Goal: Information Seeking & Learning: Learn about a topic

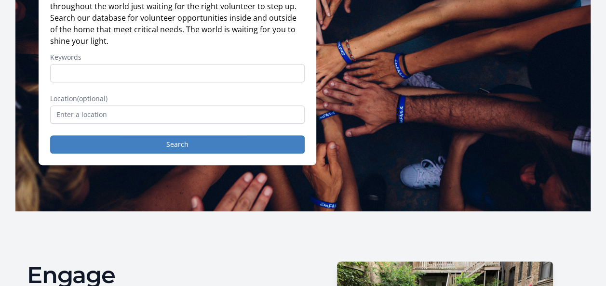
scroll to position [122, 0]
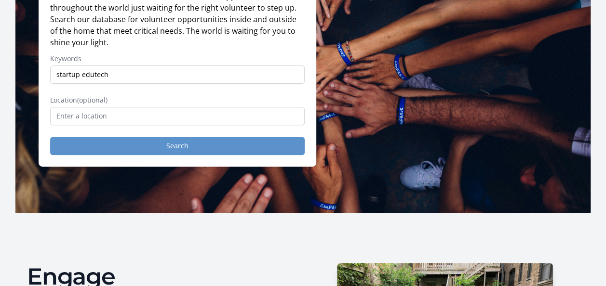
type input "startup edutech"
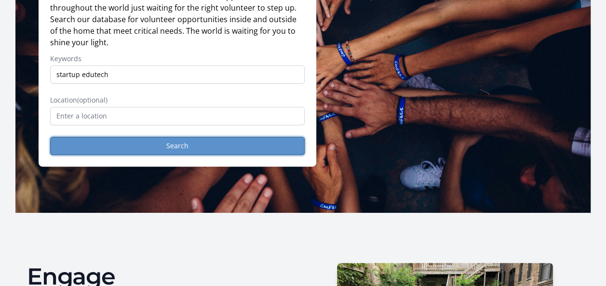
click at [183, 141] on button "Search" at bounding box center [177, 146] width 255 height 18
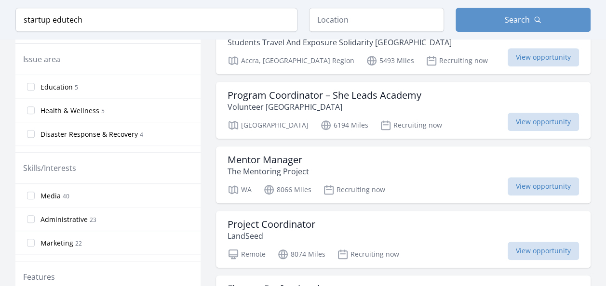
scroll to position [334, 0]
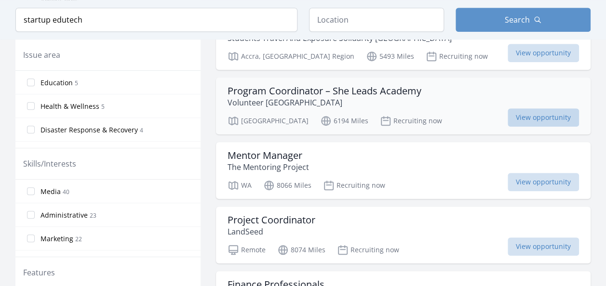
click at [527, 112] on span "View opportunity" at bounding box center [543, 117] width 71 height 18
click at [43, 81] on span "Education" at bounding box center [57, 83] width 32 height 10
click at [35, 81] on input "Education 5" at bounding box center [31, 83] width 8 height 8
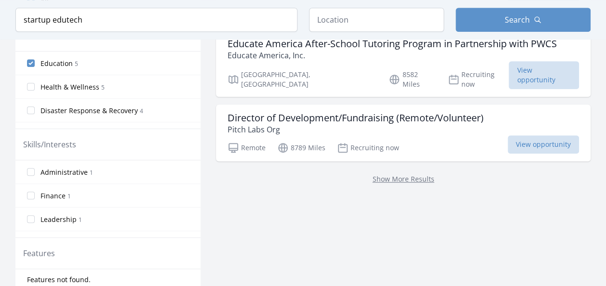
click at [75, 215] on span "Leadership" at bounding box center [59, 220] width 36 height 10
click at [35, 216] on input "Leadership 1" at bounding box center [31, 220] width 8 height 8
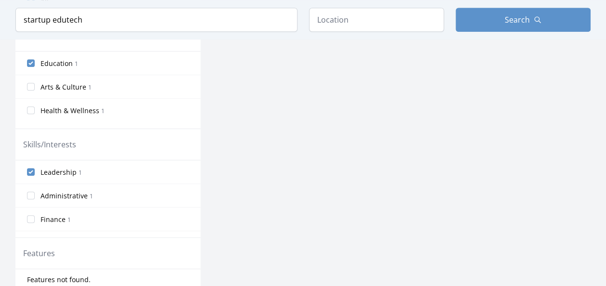
click at [59, 194] on span "Administrative" at bounding box center [64, 196] width 47 height 10
click at [35, 194] on input "Administrative 1" at bounding box center [31, 196] width 8 height 8
click at [54, 171] on span "Administrative" at bounding box center [64, 173] width 47 height 10
click at [35, 171] on input "Administrative 1" at bounding box center [31, 172] width 8 height 8
drag, startPoint x: 189, startPoint y: 203, endPoint x: 189, endPoint y: 228, distance: 24.1
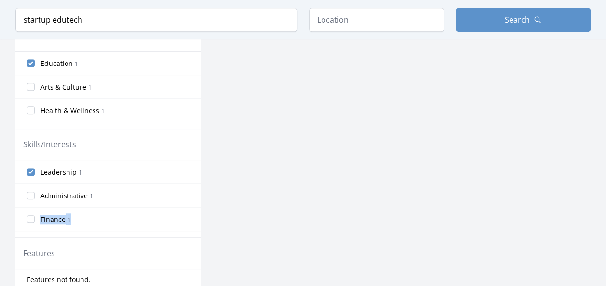
click at [189, 228] on div "Leadership 1 Administrative 1 Finance 1 Relevant Skills Desirable 1 Research 1" at bounding box center [107, 199] width 185 height 77
drag, startPoint x: 189, startPoint y: 228, endPoint x: 204, endPoint y: 221, distance: 16.2
click at [204, 221] on div "Active filters Clear filters Query : startup edutech ✕ Within Any distance , 5 …" at bounding box center [302, 51] width 575 height 591
click at [31, 59] on input "Education 1" at bounding box center [31, 63] width 8 height 8
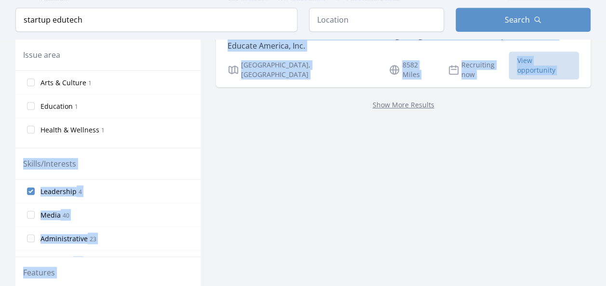
scroll to position [334, 0]
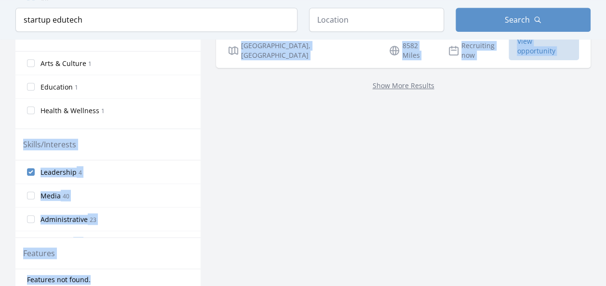
click at [229, 122] on div "Volunteer Opportunities 4 results Chief Technology Officer (CTO) for Startup No…" at bounding box center [403, 42] width 375 height 610
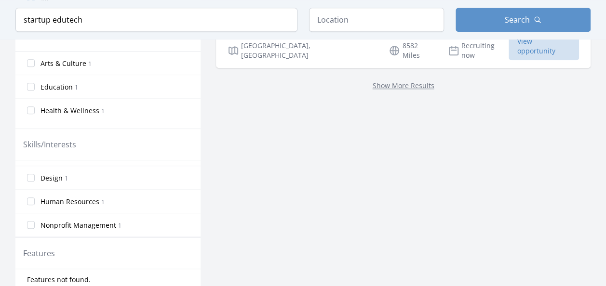
scroll to position [327, 0]
click at [82, 197] on span "Human Resources" at bounding box center [70, 200] width 59 height 10
click at [35, 197] on input "Human Resources 1" at bounding box center [31, 199] width 8 height 8
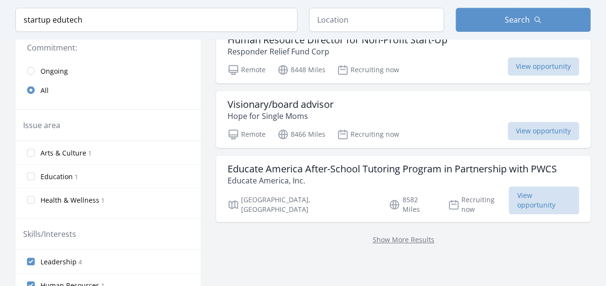
scroll to position [228, 0]
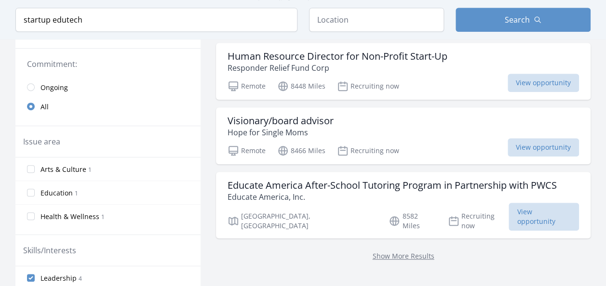
drag, startPoint x: 604, startPoint y: 117, endPoint x: 604, endPoint y: 104, distance: 12.5
click at [604, 104] on div "Active filters Clear filters Query : startup edutech ✕ Within Any distance , 5 …" at bounding box center [303, 148] width 606 height 610
click at [511, 82] on span "View opportunity" at bounding box center [543, 83] width 71 height 18
click at [528, 210] on span "View opportunity" at bounding box center [544, 217] width 70 height 28
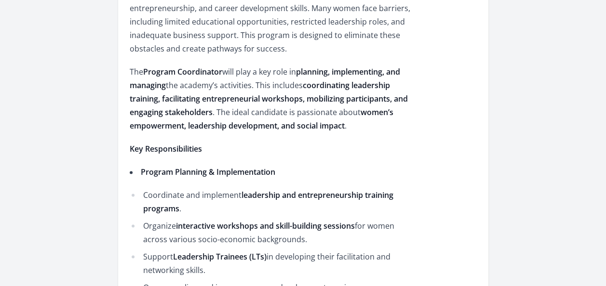
scroll to position [602, 0]
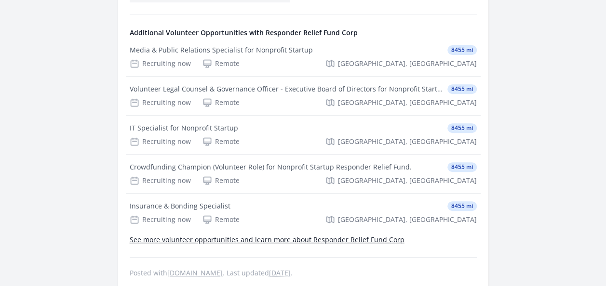
scroll to position [1970, 0]
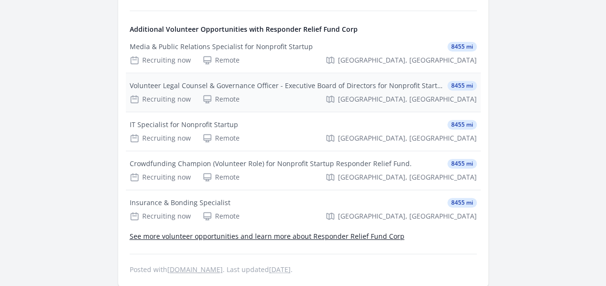
click at [419, 81] on div "Volunteer Legal Counsel & Governance Officer - Executive Board of Directors for…" at bounding box center [287, 86] width 314 height 10
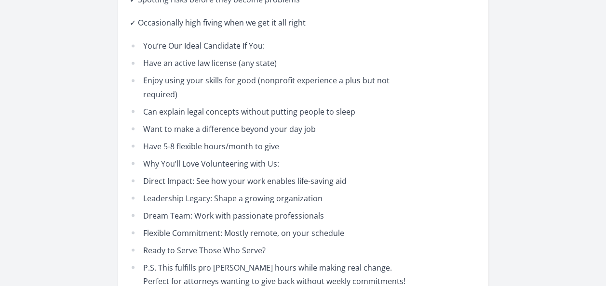
scroll to position [837, 0]
